Goal: Transaction & Acquisition: Obtain resource

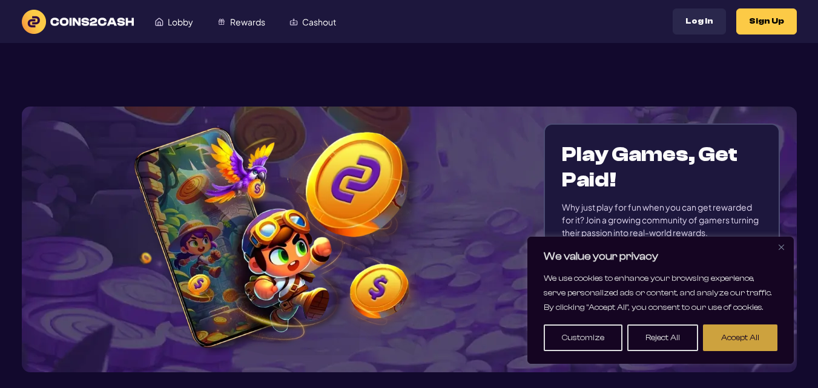
click at [734, 344] on button "Accept All" at bounding box center [740, 337] width 74 height 27
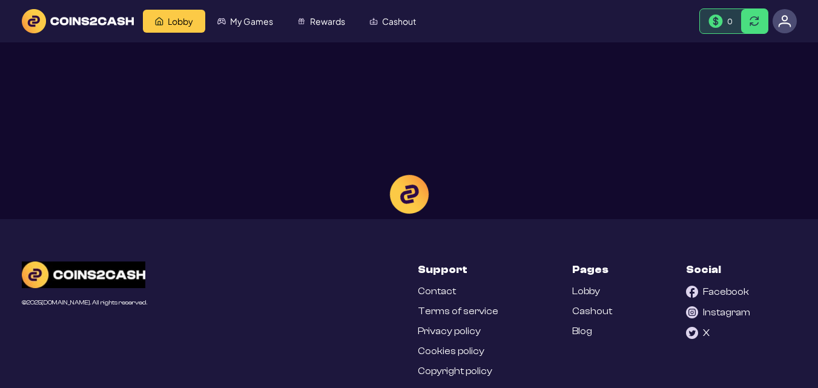
click at [270, 20] on div at bounding box center [409, 194] width 818 height 388
click at [243, 17] on div at bounding box center [409, 194] width 818 height 388
click at [244, 30] on div at bounding box center [409, 194] width 818 height 388
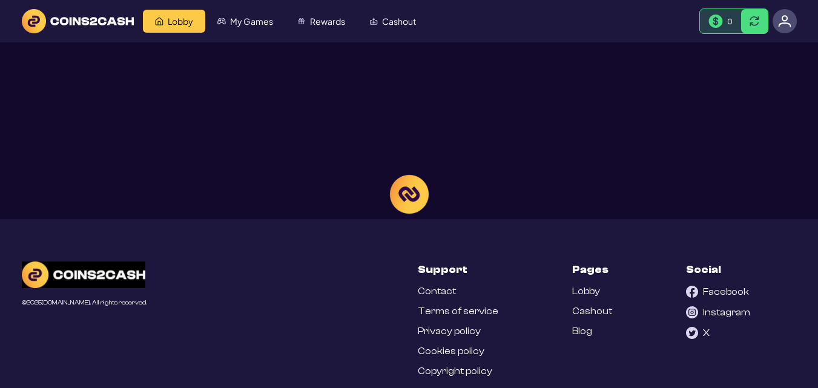
drag, startPoint x: 199, startPoint y: 16, endPoint x: 261, endPoint y: 22, distance: 63.2
click at [261, 22] on div at bounding box center [409, 194] width 818 height 388
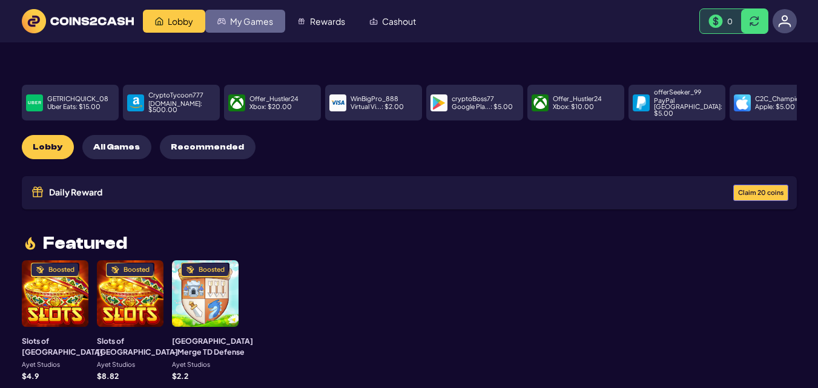
click at [240, 15] on link "My Games" at bounding box center [245, 21] width 80 height 23
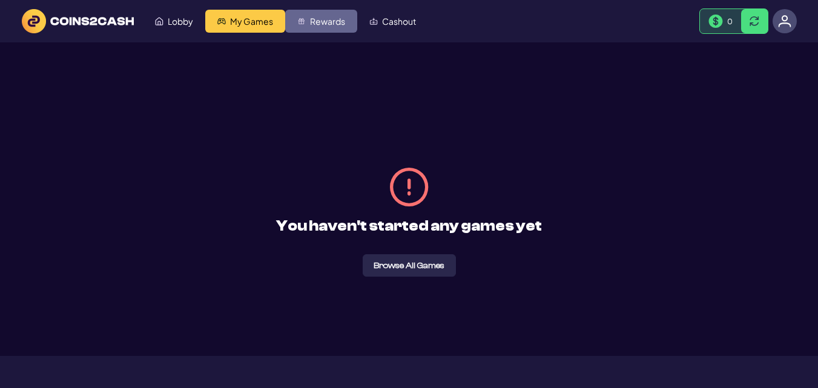
click at [326, 21] on span "Rewards" at bounding box center [327, 21] width 35 height 8
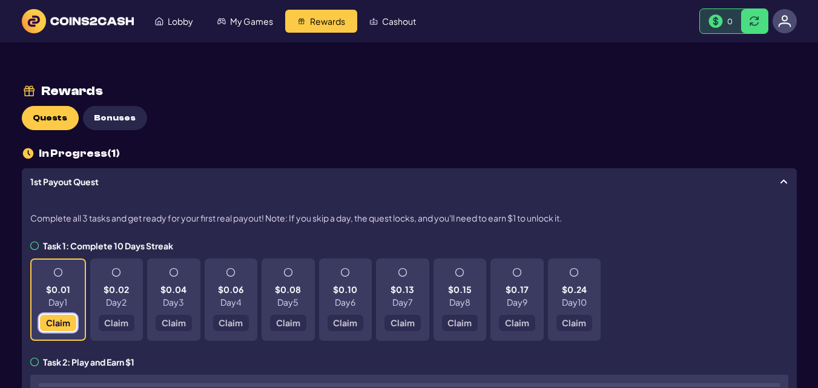
click at [64, 318] on span "Claim" at bounding box center [57, 322] width 24 height 8
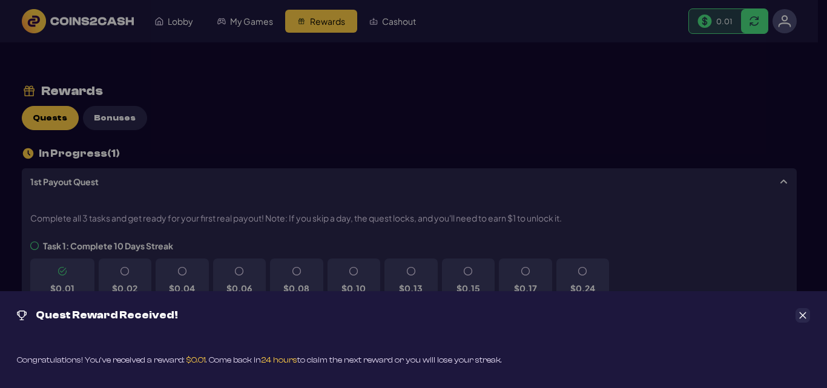
click at [798, 315] on button "Close" at bounding box center [802, 315] width 15 height 15
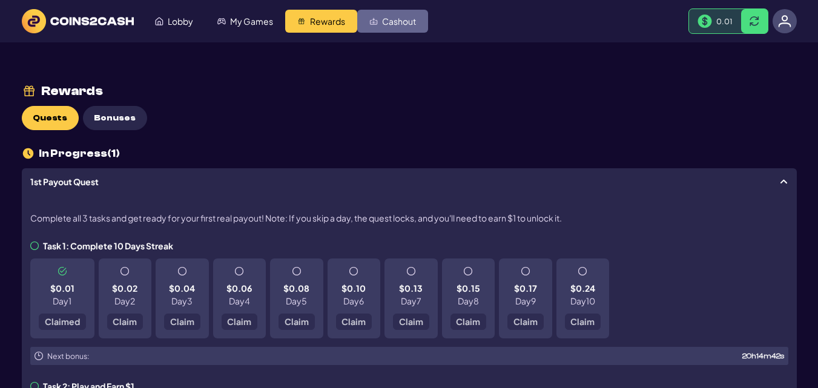
click at [386, 10] on link "Cashout" at bounding box center [392, 21] width 71 height 23
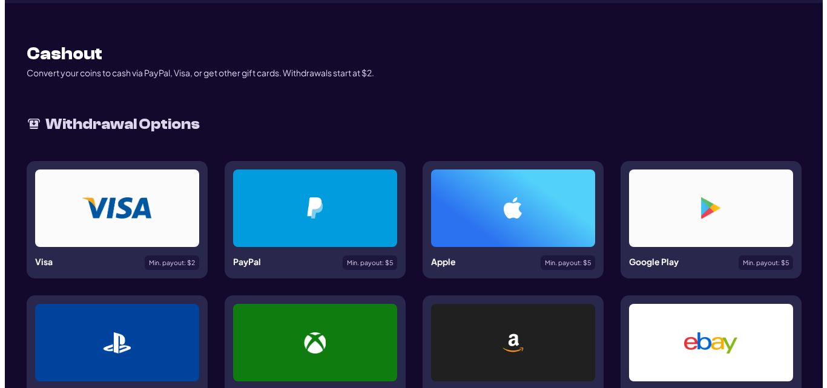
scroll to position [40, 0]
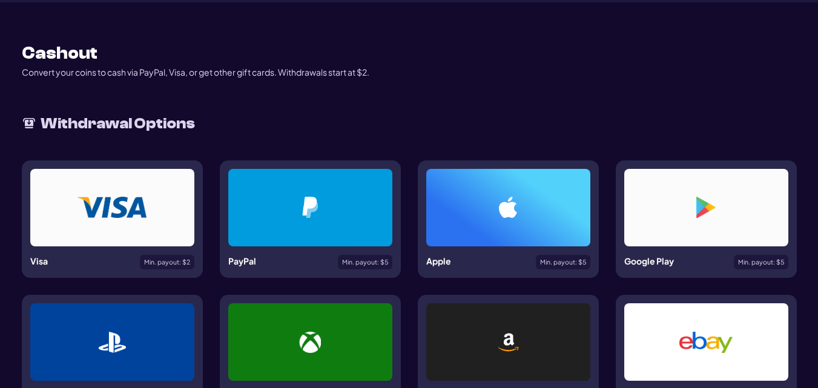
click at [776, 255] on div "Min. payout: $ 5" at bounding box center [761, 262] width 54 height 15
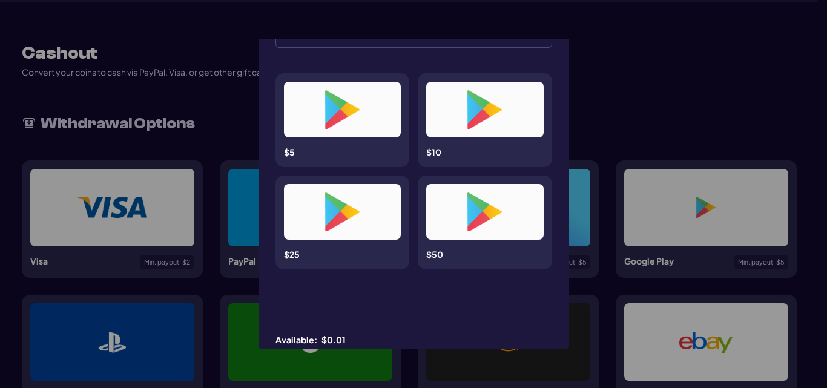
scroll to position [97, 0]
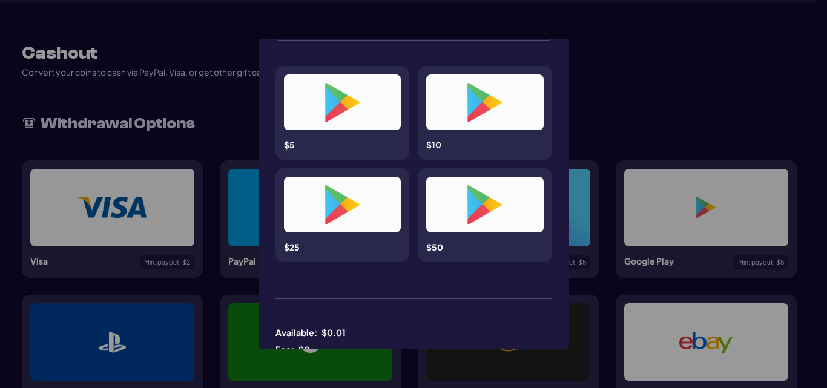
click at [503, 220] on div at bounding box center [484, 204] width 59 height 39
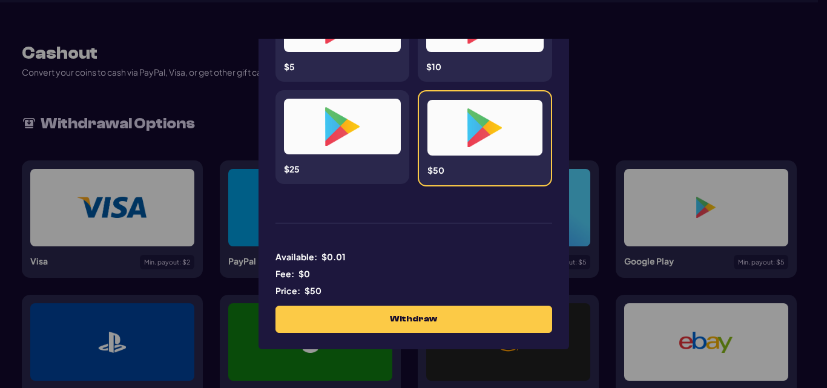
scroll to position [185, 0]
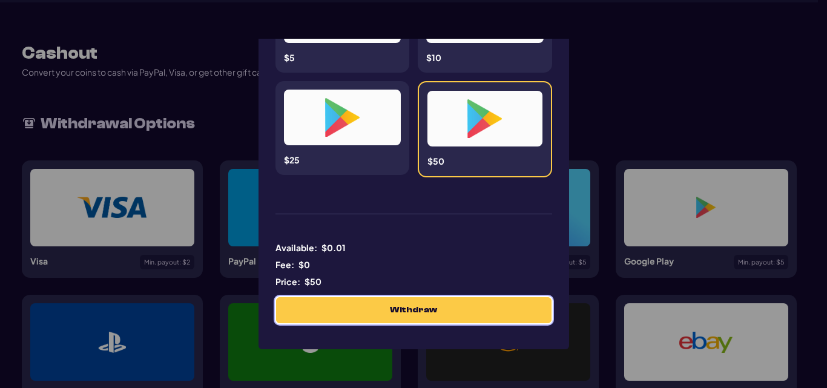
click at [488, 310] on button "Withdraw" at bounding box center [413, 310] width 275 height 26
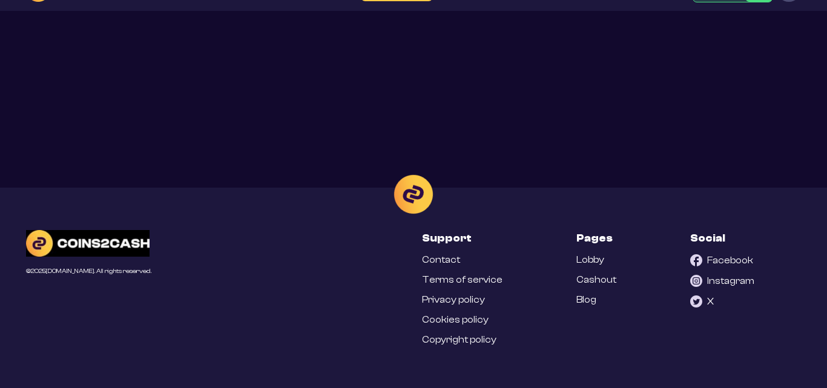
scroll to position [31, 0]
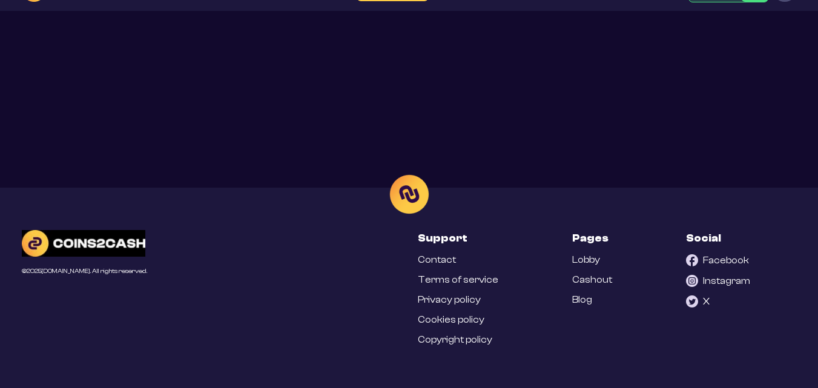
click at [486, 309] on div at bounding box center [409, 194] width 818 height 388
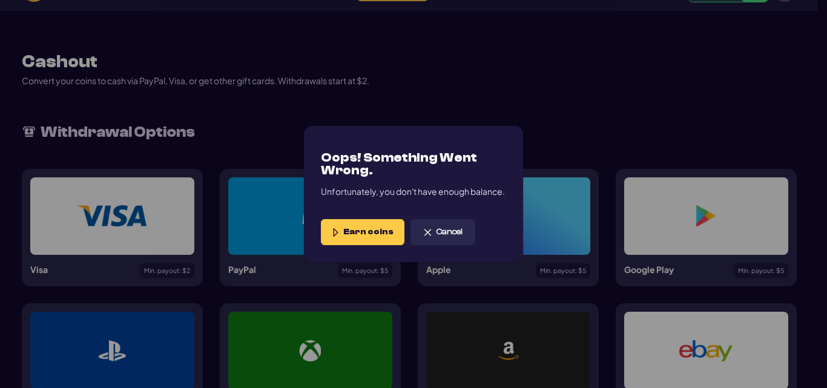
click at [341, 223] on button "Earn coins" at bounding box center [363, 232] width 84 height 26
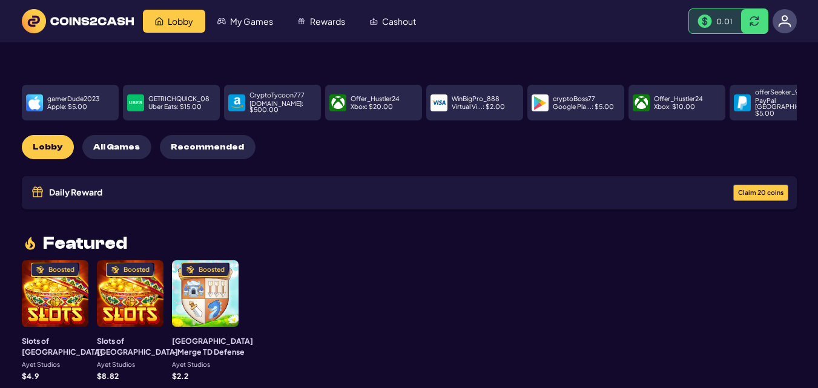
click at [109, 295] on div "Boosted" at bounding box center [130, 293] width 67 height 67
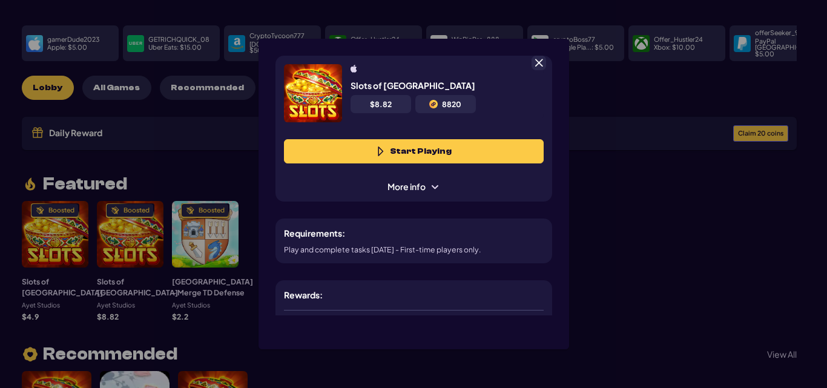
scroll to position [61, 0]
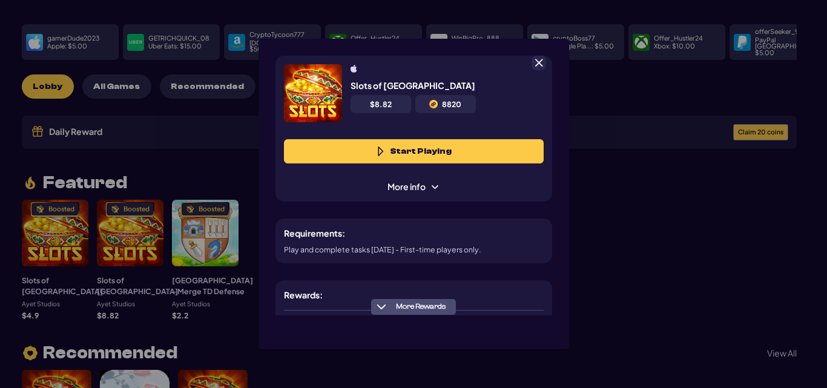
click at [438, 149] on button "Start Playing" at bounding box center [414, 151] width 260 height 24
